Goal: Task Accomplishment & Management: Use online tool/utility

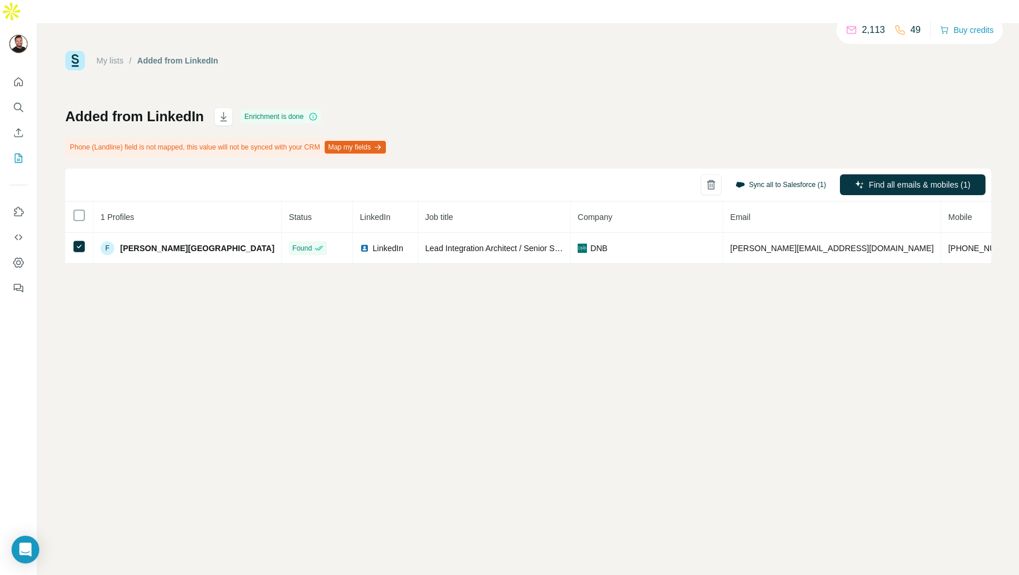
click at [783, 176] on button "Sync all to Salesforce (1)" at bounding box center [780, 184] width 107 height 17
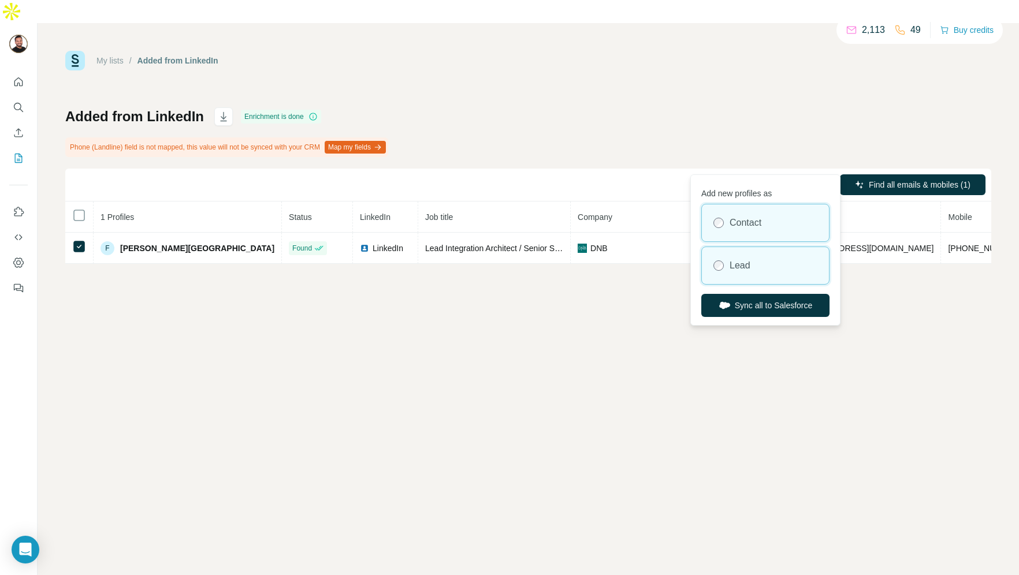
click at [738, 273] on div "Lead" at bounding box center [765, 265] width 127 height 37
click at [753, 307] on button "Sync all to Salesforce" at bounding box center [765, 305] width 128 height 23
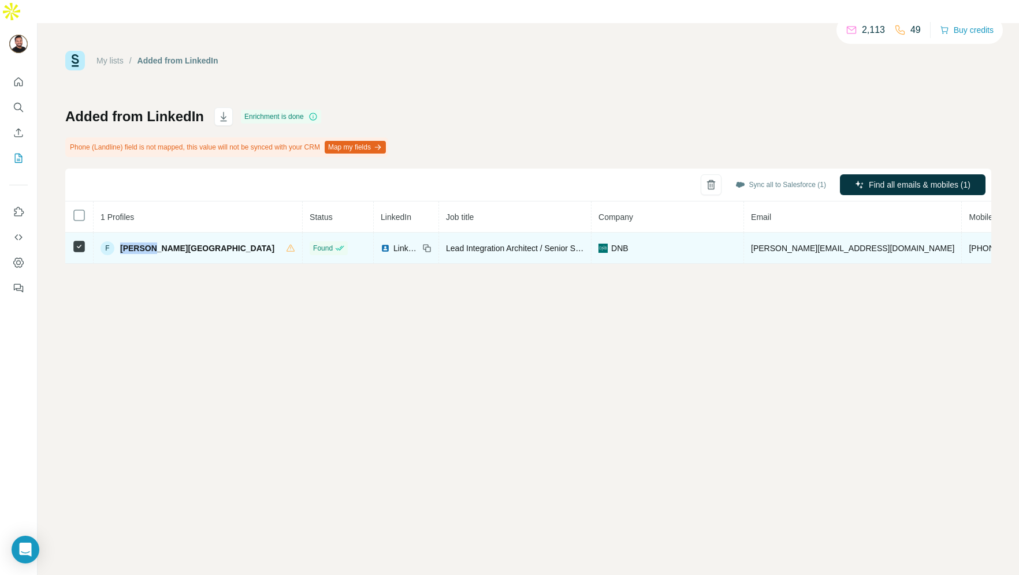
drag, startPoint x: 229, startPoint y: 229, endPoint x: 120, endPoint y: 228, distance: 108.6
click at [120, 241] on div "F [PERSON_NAME][GEOGRAPHIC_DATA]" at bounding box center [198, 248] width 195 height 14
click at [121, 243] on span "[PERSON_NAME][GEOGRAPHIC_DATA]" at bounding box center [197, 249] width 154 height 12
drag, startPoint x: 121, startPoint y: 225, endPoint x: 238, endPoint y: 222, distance: 117.3
click at [238, 241] on div "F [PERSON_NAME][GEOGRAPHIC_DATA]" at bounding box center [198, 248] width 195 height 14
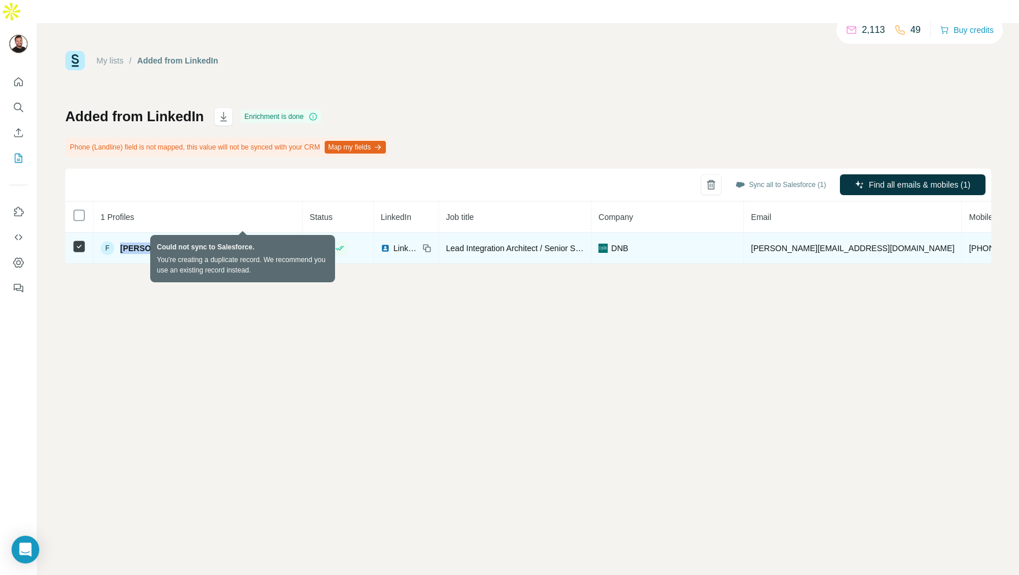
copy div "[PERSON_NAME][GEOGRAPHIC_DATA]"
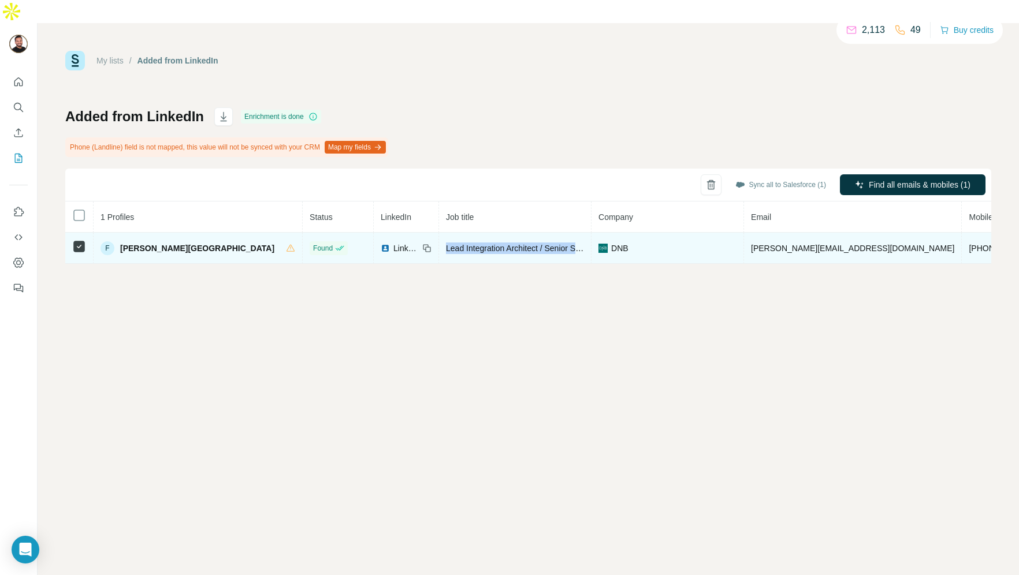
drag, startPoint x: 398, startPoint y: 225, endPoint x: 537, endPoint y: 228, distance: 139.2
click at [537, 233] on td "Lead Integration Architect / Senior Subject Matter Expert: Integration" at bounding box center [515, 248] width 152 height 31
